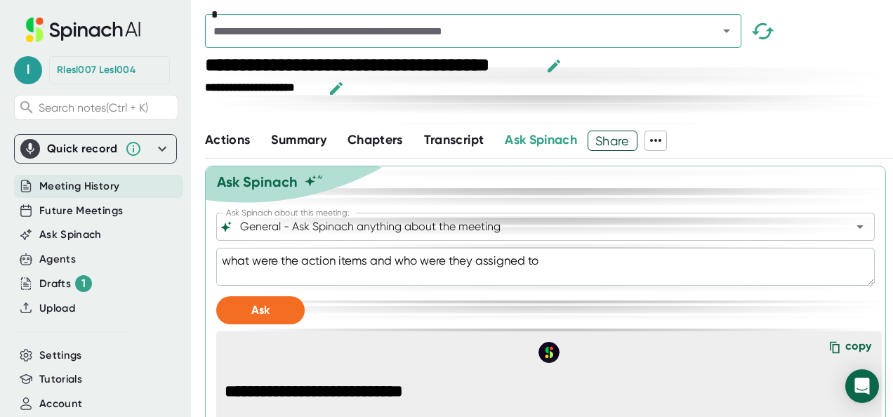
scroll to position [1204, 0]
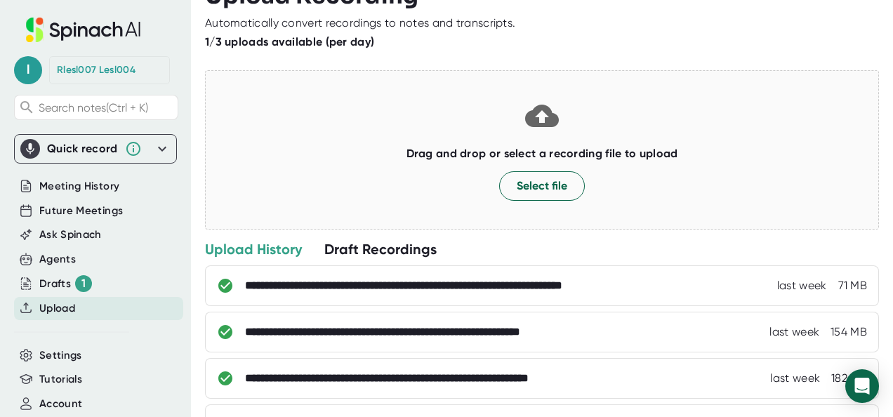
scroll to position [56, 0]
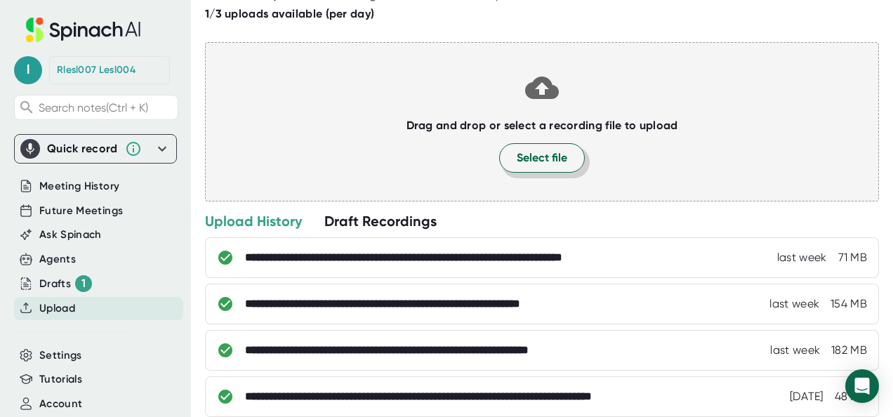
click at [543, 164] on span "Select file" at bounding box center [542, 158] width 51 height 17
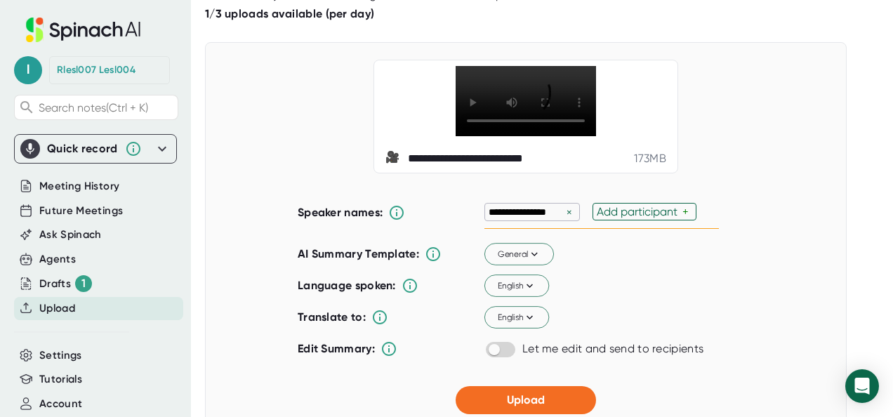
click at [566, 209] on div "×" at bounding box center [569, 212] width 13 height 13
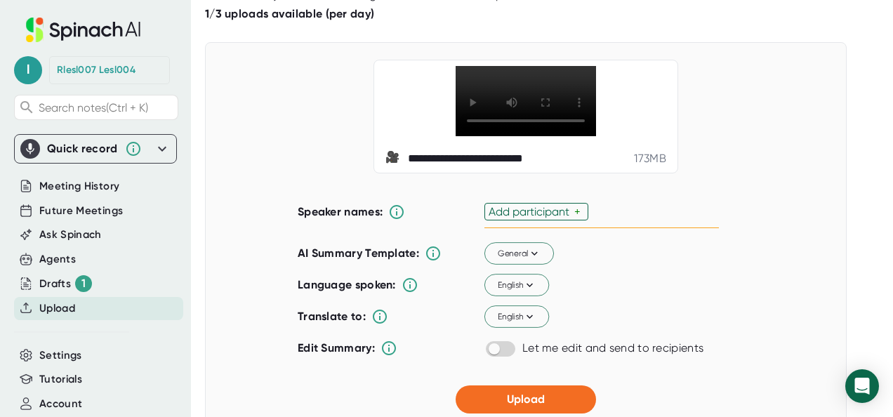
click at [566, 209] on div "Add participant" at bounding box center [532, 211] width 86 height 13
type input "[PERSON_NAME]"
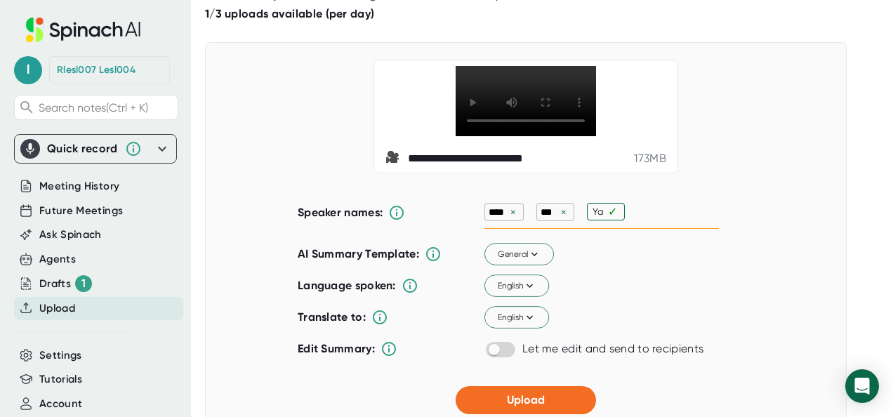
type input "[PERSON_NAME]"
type input "Junjie"
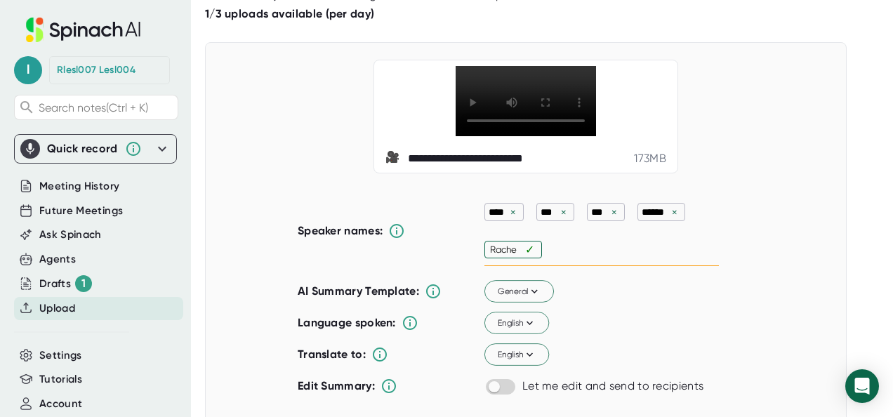
type input "[PERSON_NAME]"
type input "k"
type input "[PERSON_NAME]"
type input "Kaiding"
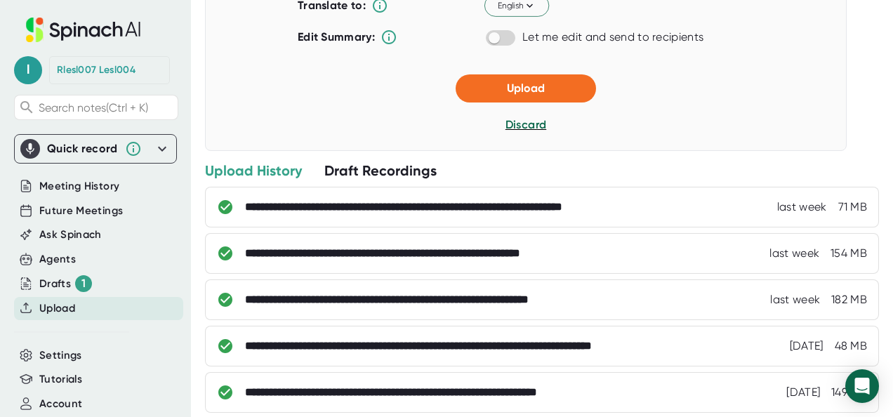
scroll to position [413, 0]
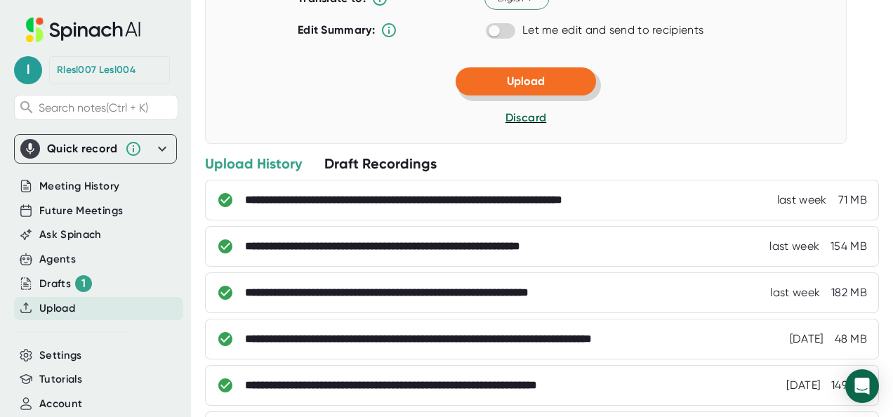
click at [548, 70] on button "Upload" at bounding box center [526, 81] width 140 height 28
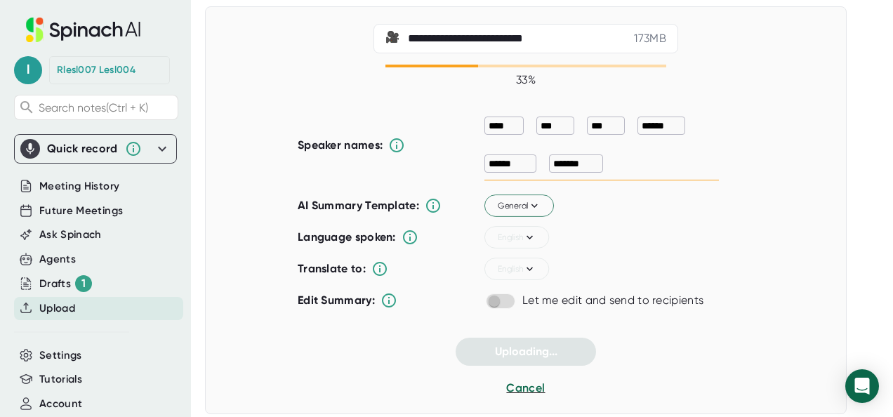
scroll to position [84, 0]
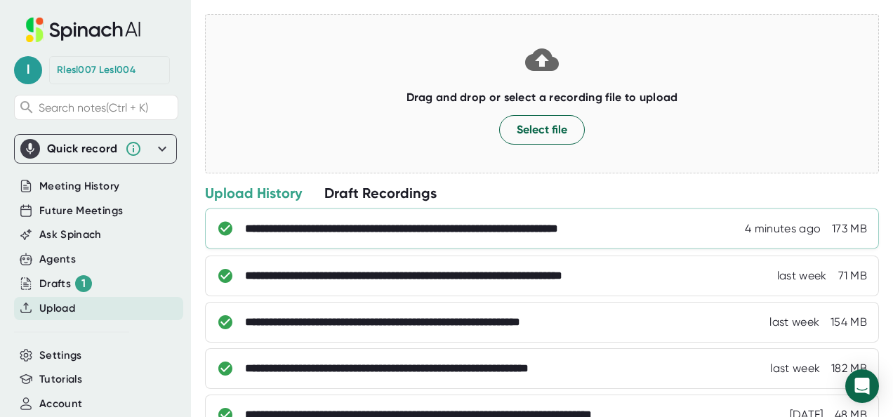
click at [332, 232] on div "**********" at bounding box center [448, 229] width 406 height 14
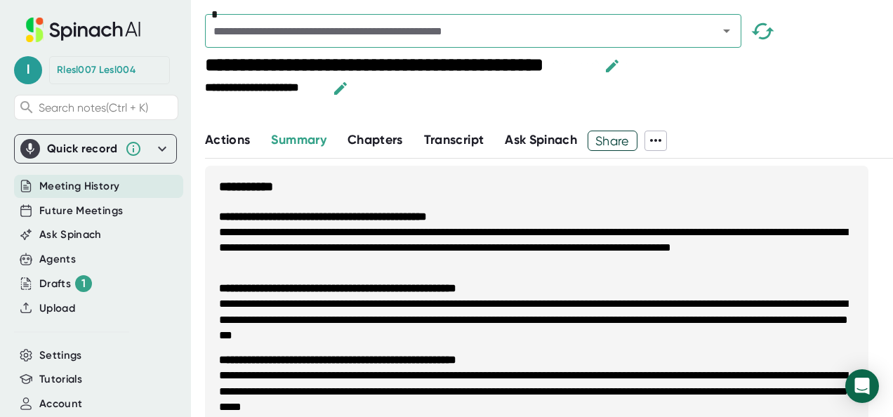
click at [545, 132] on span "Ask Spinach" at bounding box center [541, 139] width 72 height 15
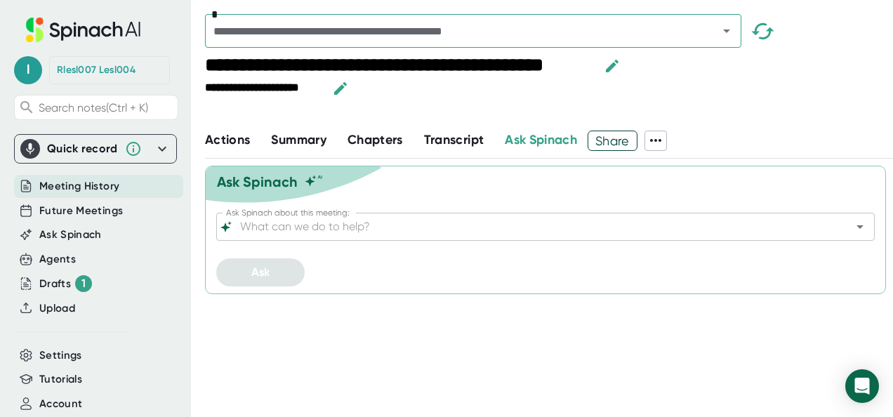
click at [369, 227] on input "Ask Spinach about this meeting:" at bounding box center [533, 227] width 592 height 20
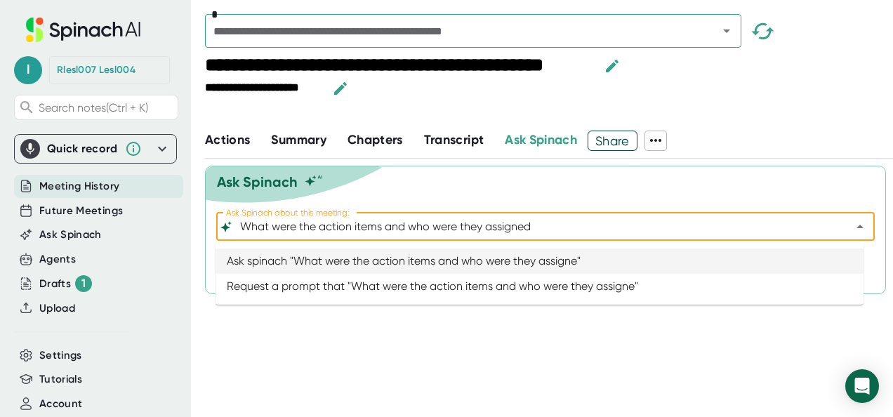
type input "What were the action items and who were they assigned"
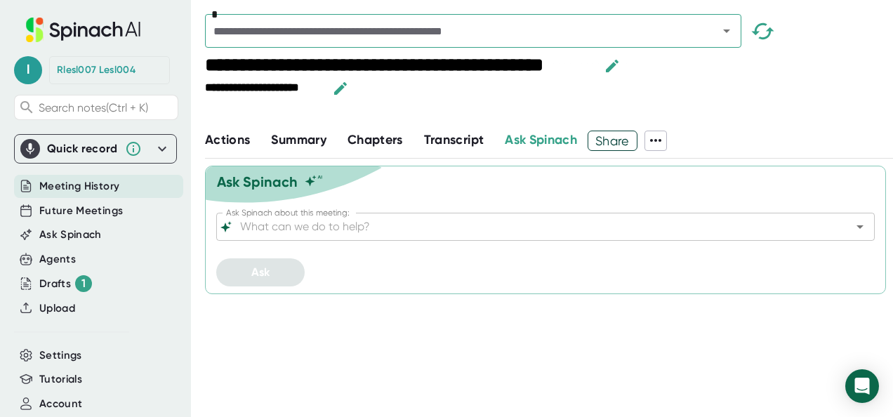
click at [369, 227] on input "Ask Spinach about this meeting:" at bounding box center [533, 227] width 592 height 20
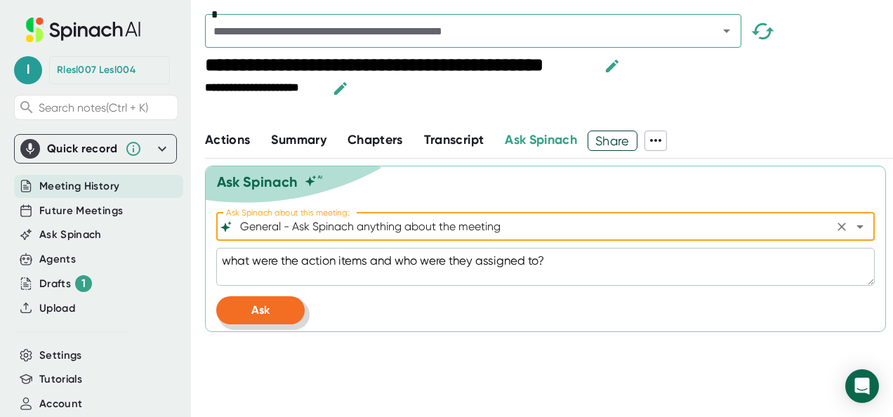
type input "General - Ask Spinach anything about the meeting"
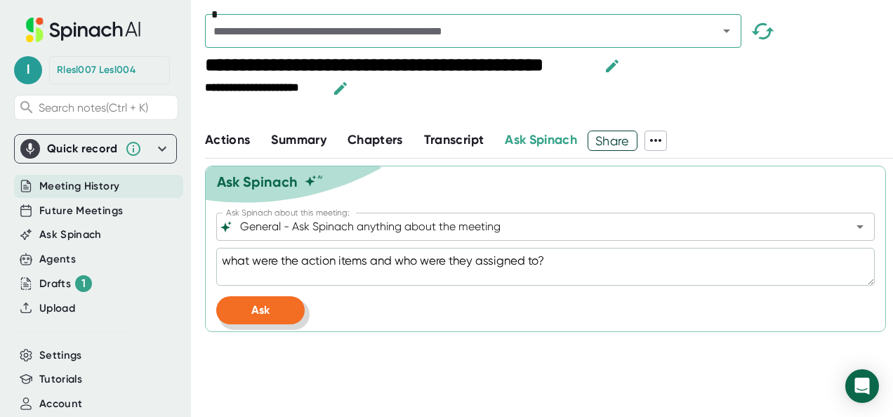
click at [260, 296] on button "Ask" at bounding box center [260, 310] width 88 height 28
click at [584, 335] on div at bounding box center [545, 349] width 659 height 35
click at [576, 309] on div "Ask" at bounding box center [545, 310] width 659 height 28
click at [375, 306] on div "Ask" at bounding box center [545, 310] width 659 height 28
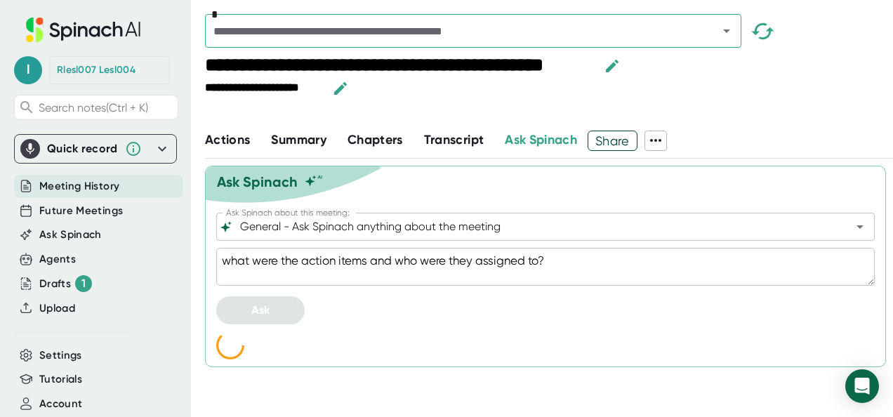
click at [386, 327] on div "Ask Spinach about this meeting: General - Ask Spinach anything about the meetin…" at bounding box center [545, 290] width 659 height 154
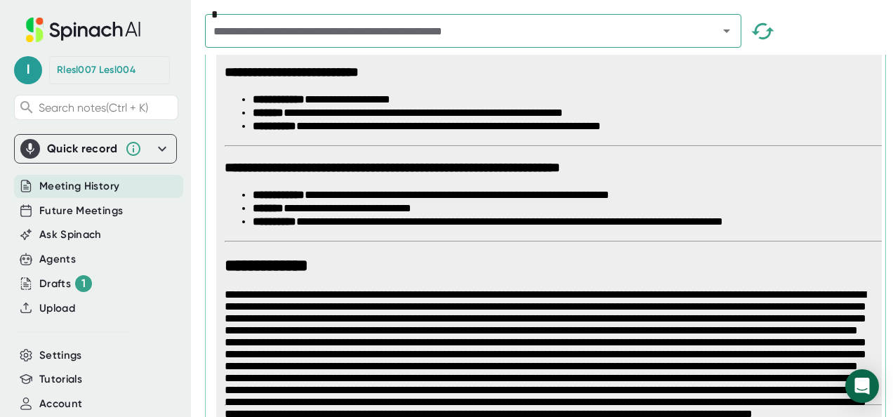
scroll to position [1360, 0]
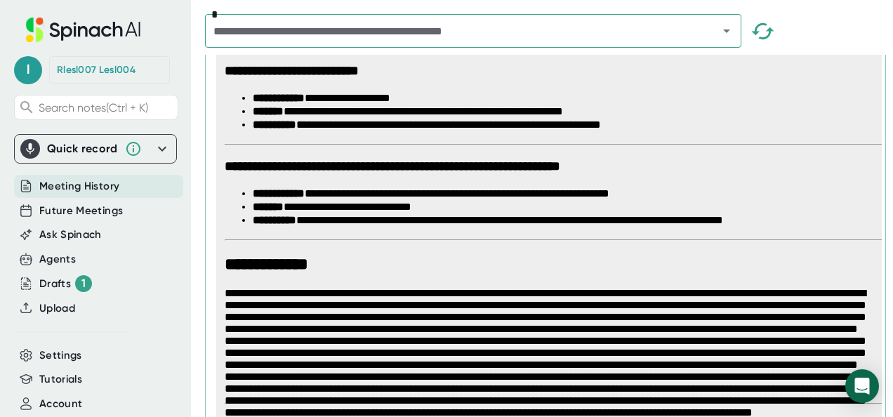
type textarea "x"
